Goal: Communication & Community: Answer question/provide support

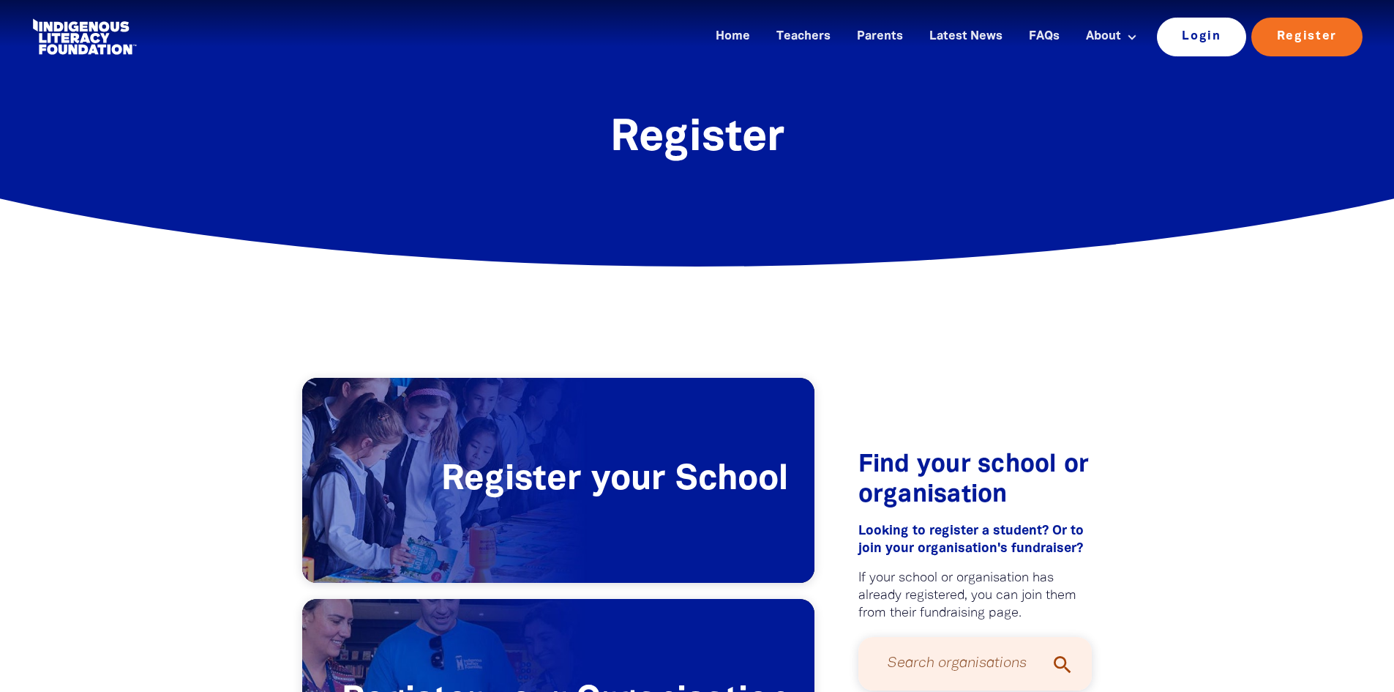
click at [1206, 27] on link "Login" at bounding box center [1202, 37] width 90 height 38
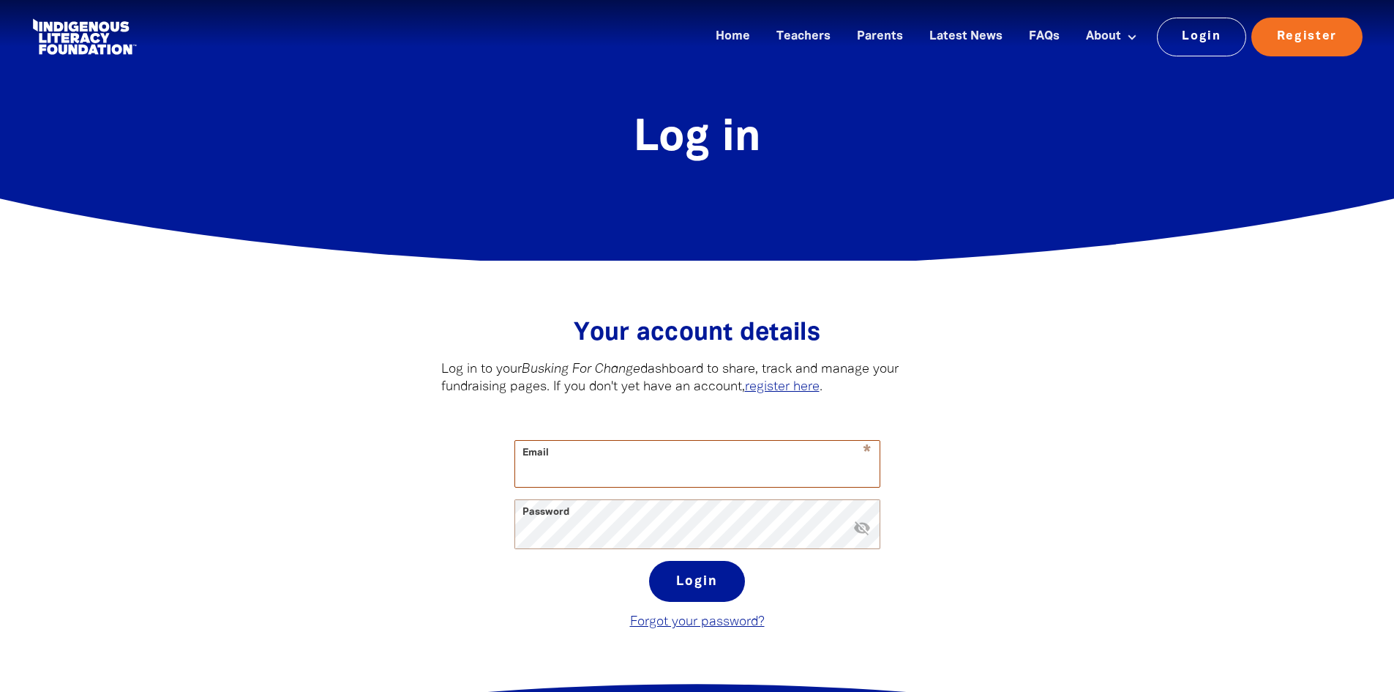
click at [580, 469] on input "Email" at bounding box center [697, 464] width 364 height 46
type input "[PERSON_NAME][EMAIL_ADDRESS][DOMAIN_NAME]"
click at [649, 561] on button "Login" at bounding box center [697, 581] width 96 height 41
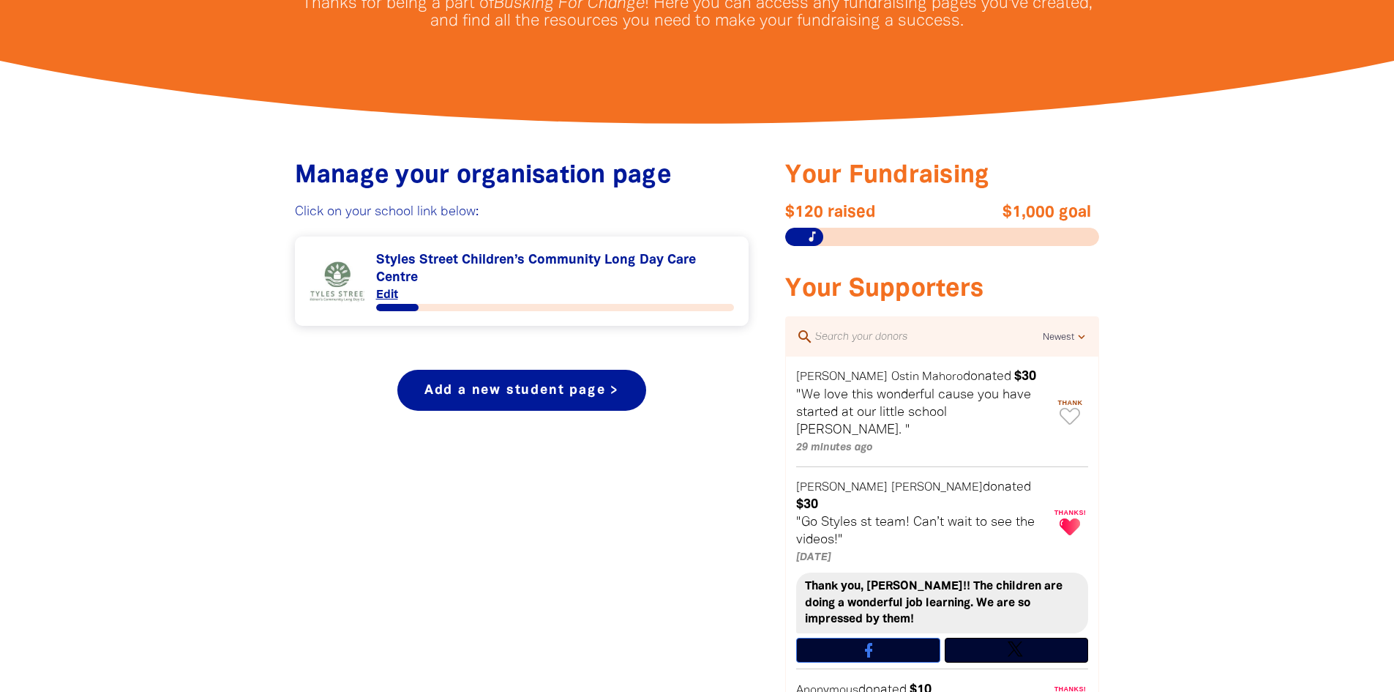
scroll to position [439, 0]
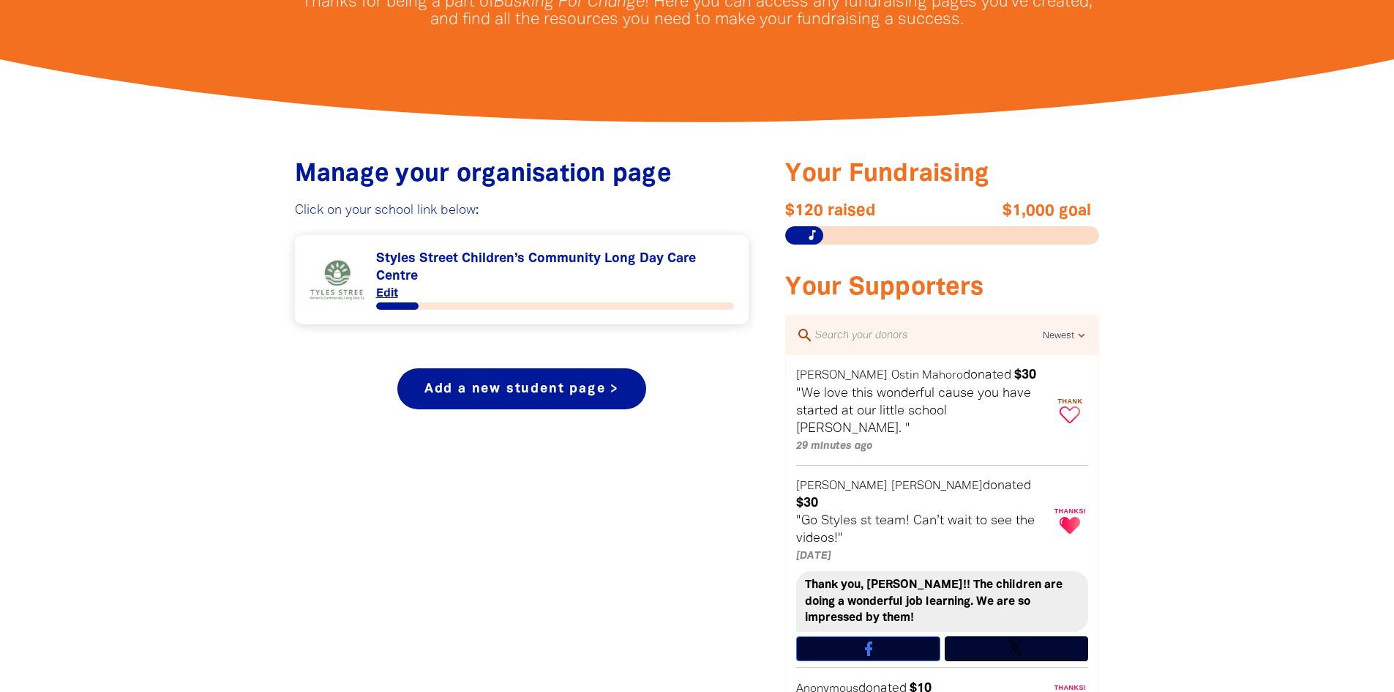
click at [1066, 406] on icon "Paginated content" at bounding box center [1070, 414] width 20 height 17
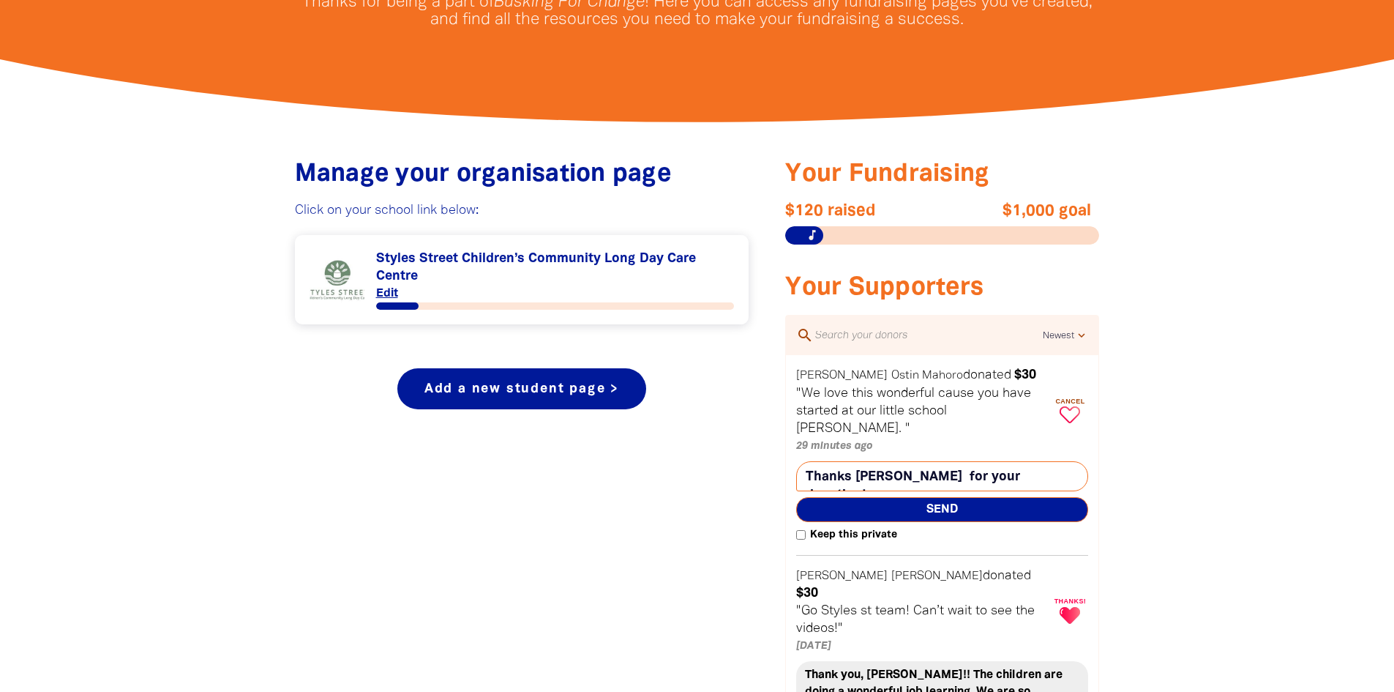
click at [856, 461] on textarea "Thanks [PERSON_NAME] for your donation!" at bounding box center [942, 476] width 292 height 30
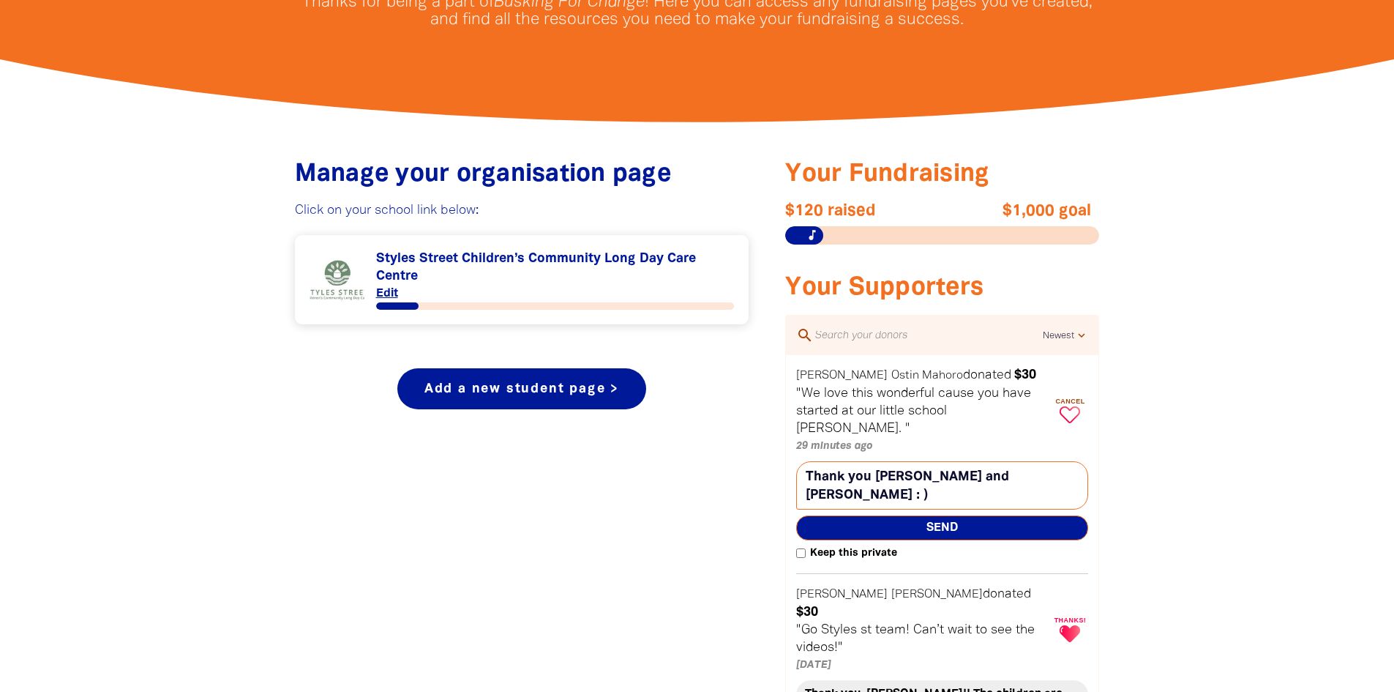
type textarea "Thank you [PERSON_NAME] and [PERSON_NAME] : )"
click at [958, 515] on span "Send" at bounding box center [942, 527] width 292 height 25
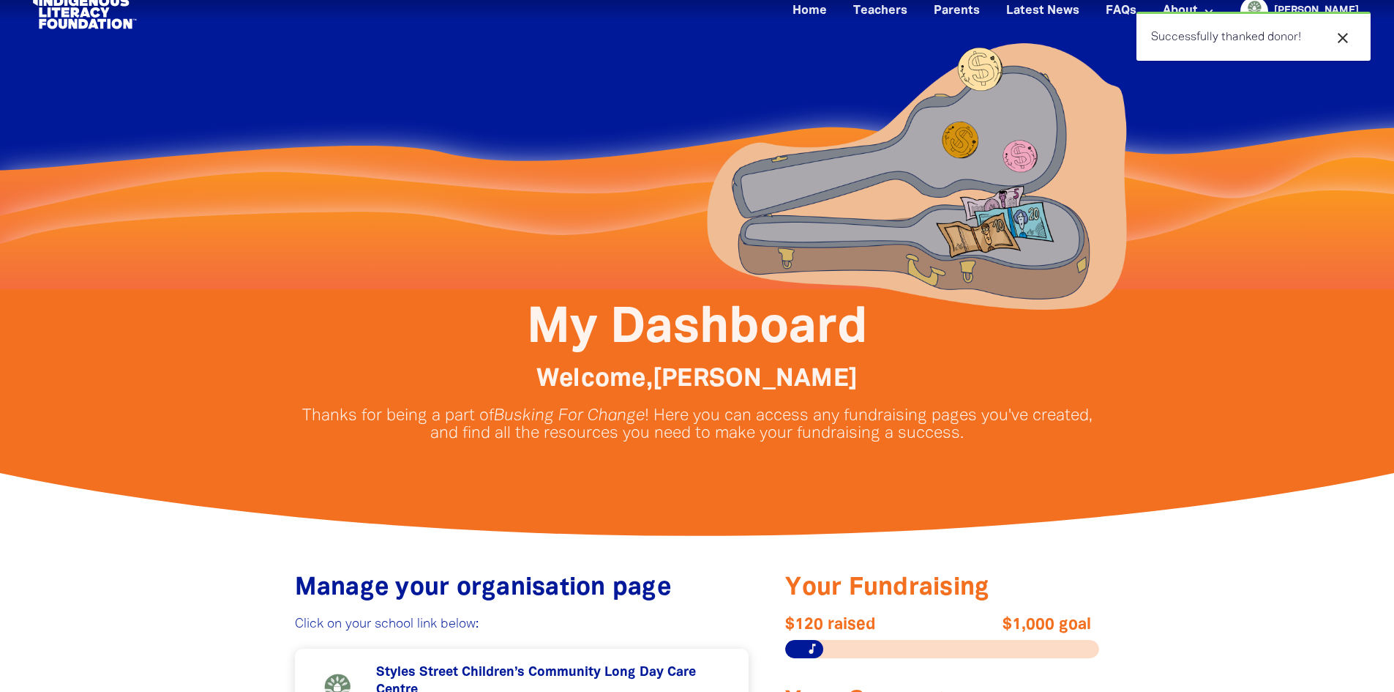
scroll to position [0, 0]
